Goal: Task Accomplishment & Management: Manage account settings

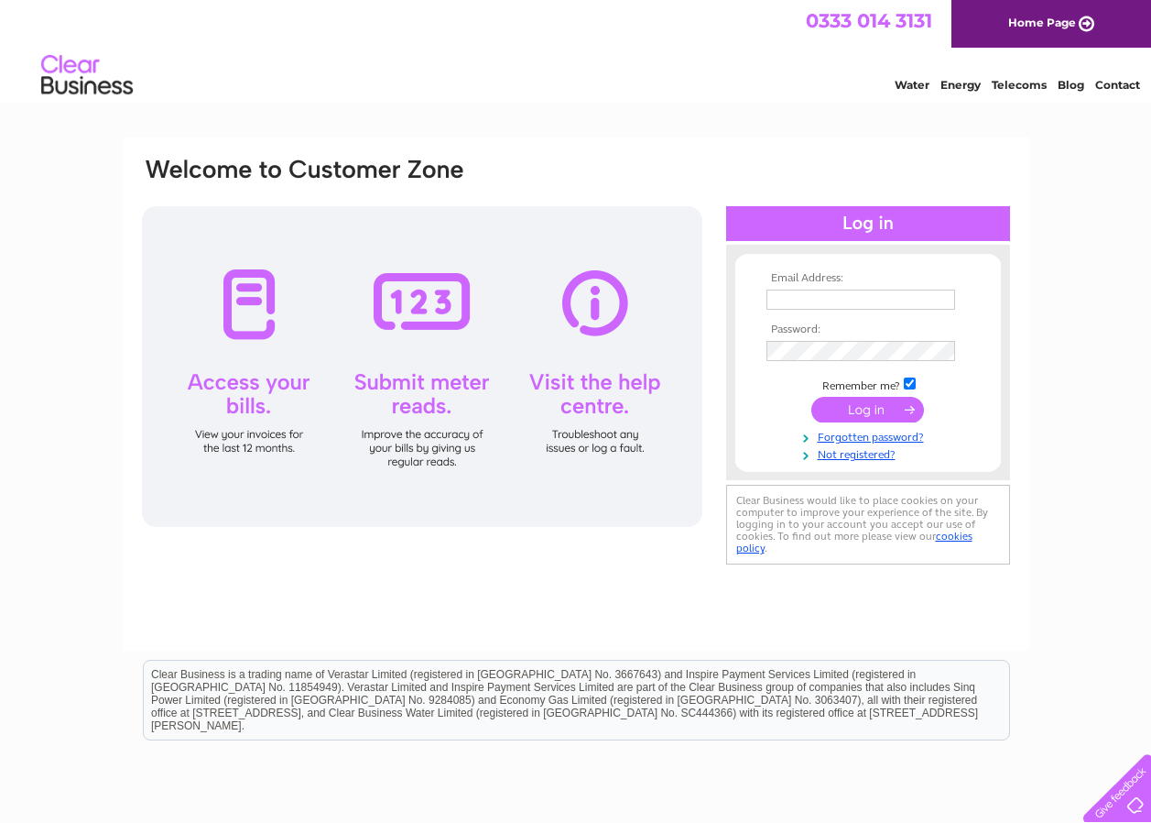
type input "alanduncangarageservices@gmail.com"
click at [899, 412] on input "submit" at bounding box center [868, 410] width 113 height 26
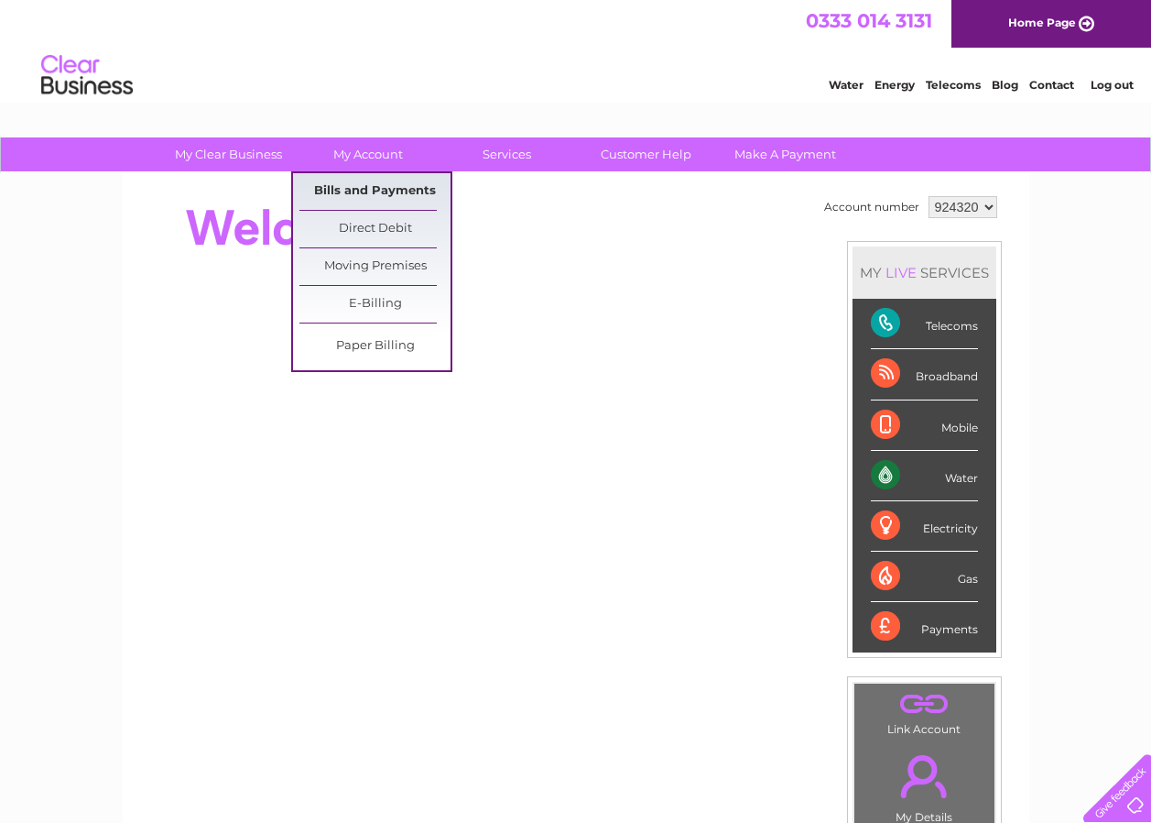
click at [412, 189] on link "Bills and Payments" at bounding box center [375, 191] width 151 height 37
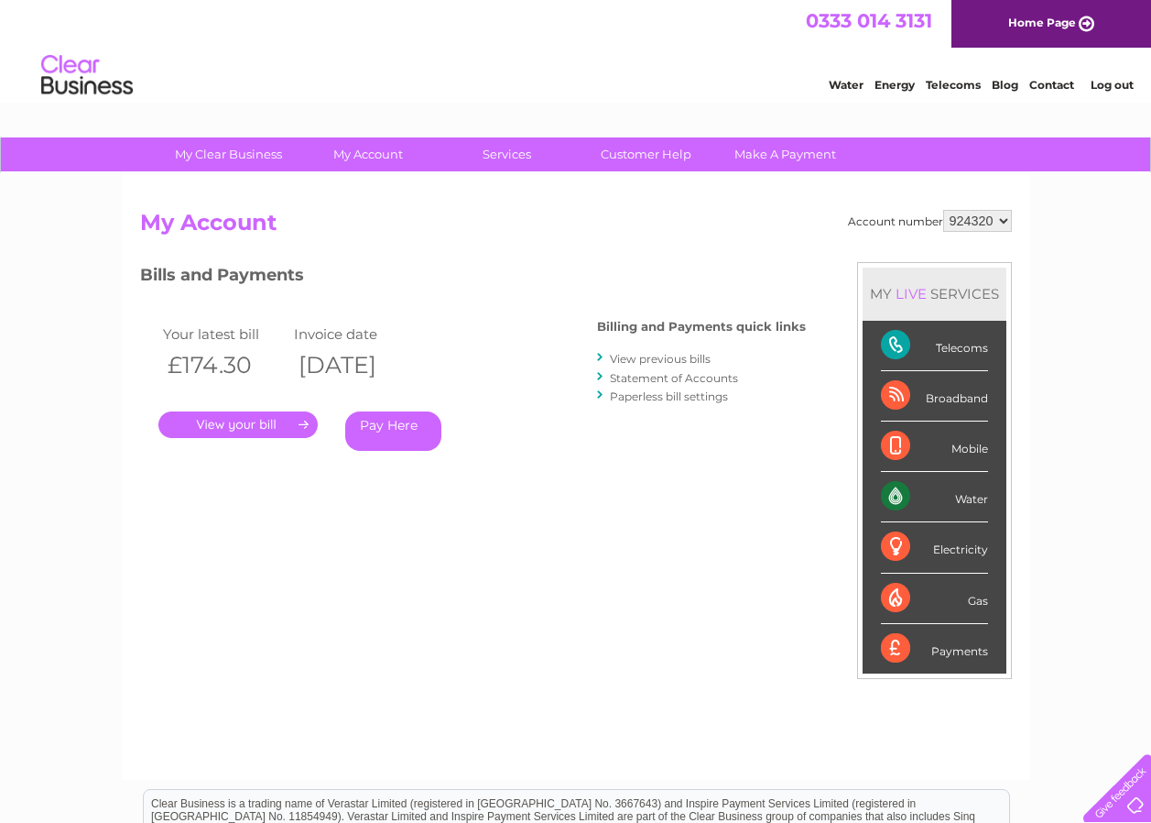
click at [250, 431] on link "." at bounding box center [237, 424] width 159 height 27
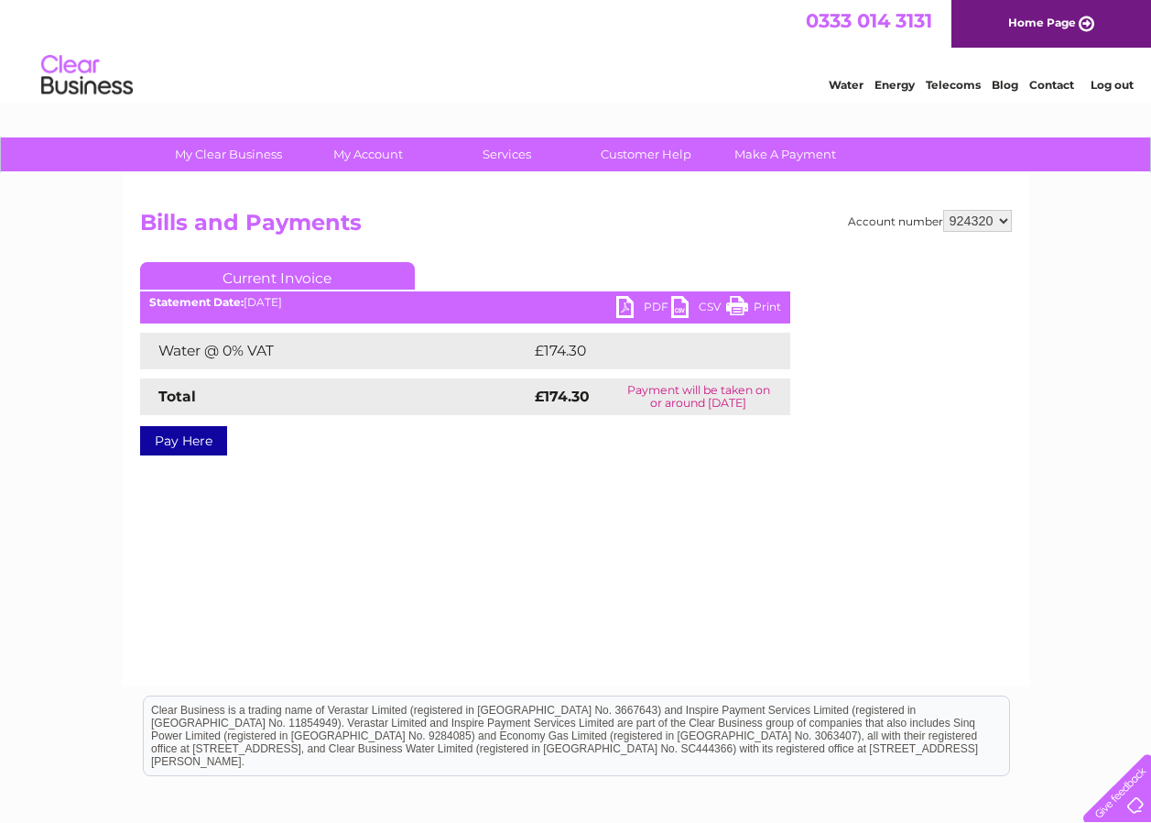
click at [645, 300] on link "PDF" at bounding box center [643, 309] width 55 height 27
